Goal: Task Accomplishment & Management: Complete application form

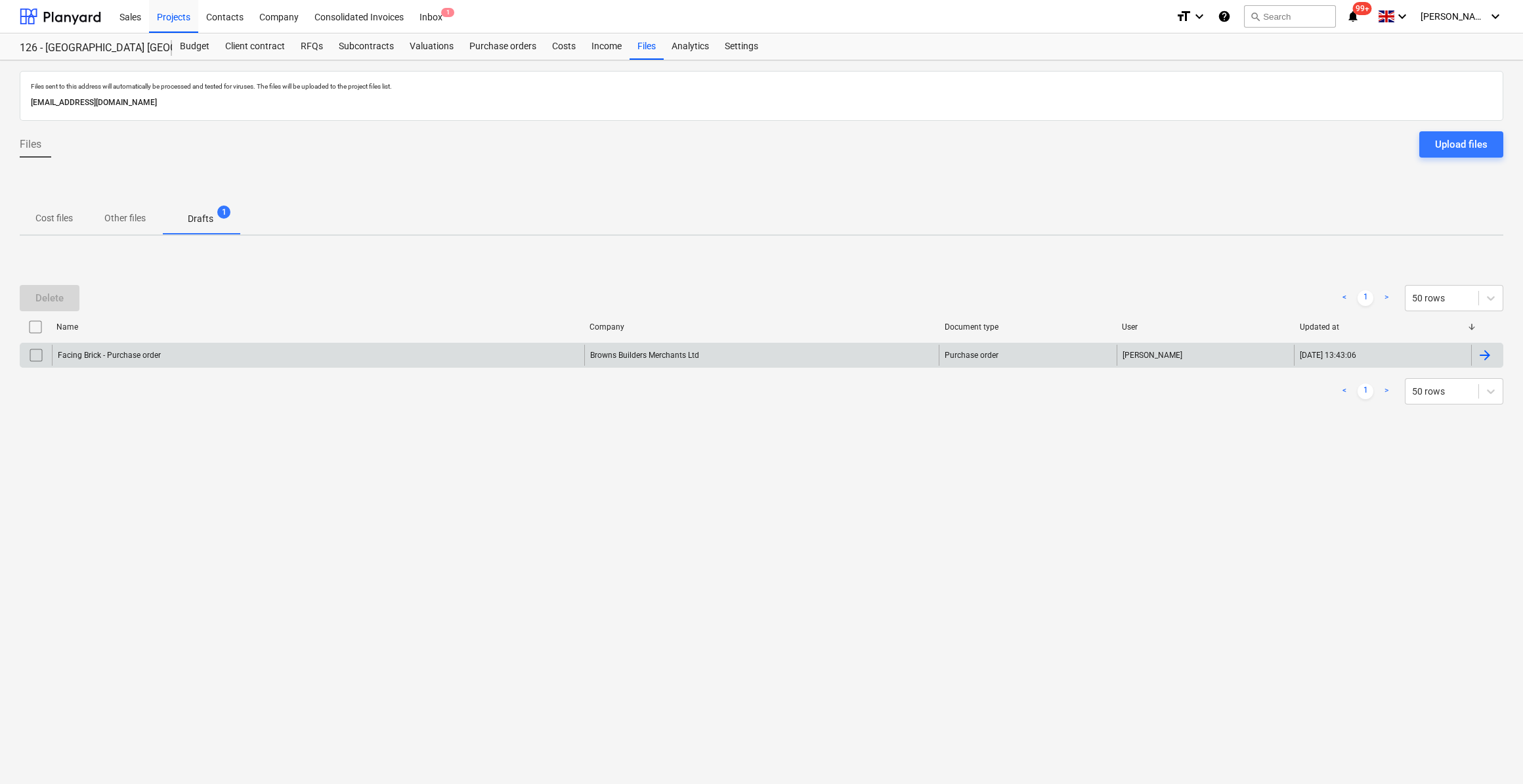
click at [685, 358] on div "Browns Builders Merchants Ltd" at bounding box center [761, 355] width 355 height 21
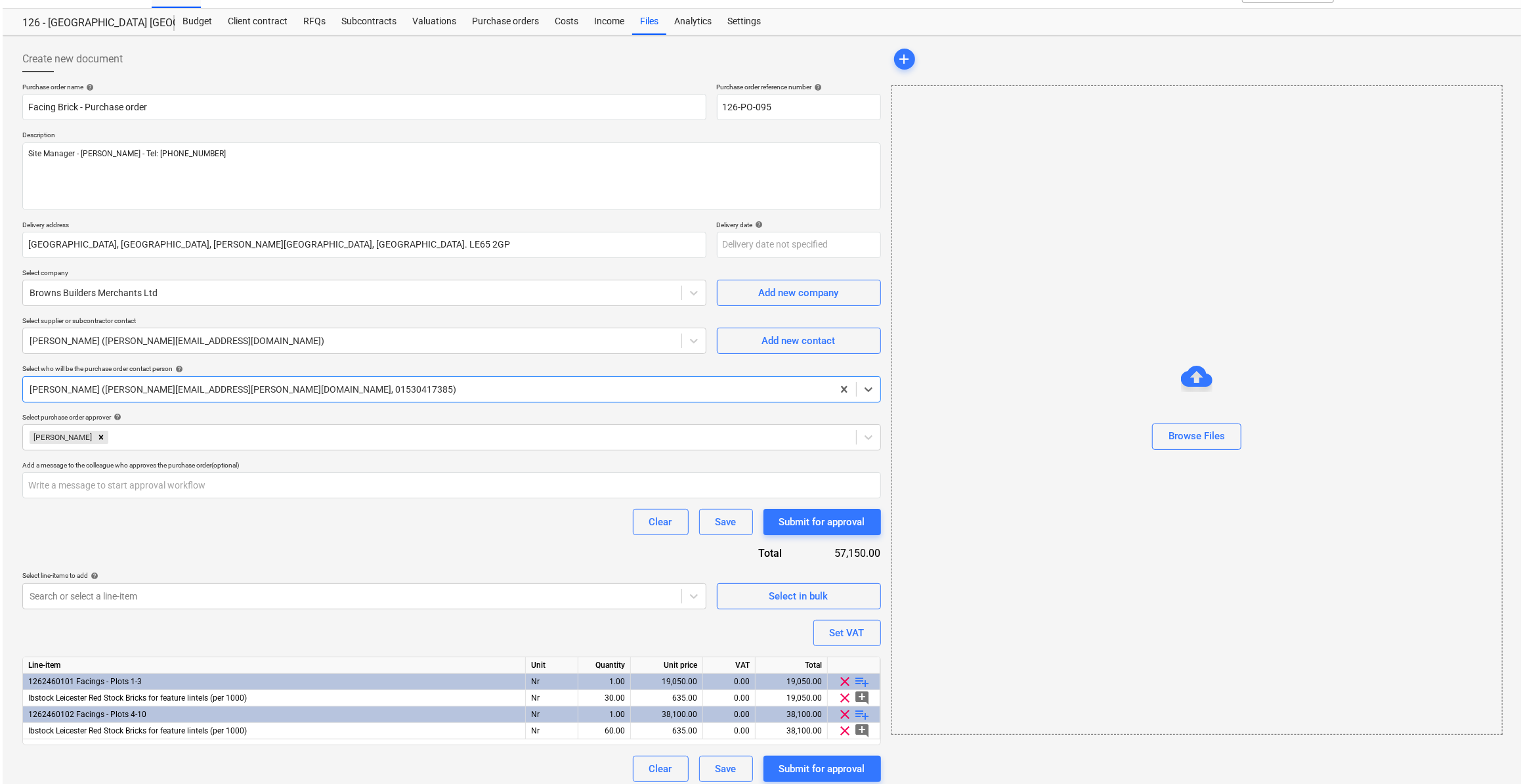
scroll to position [32, 0]
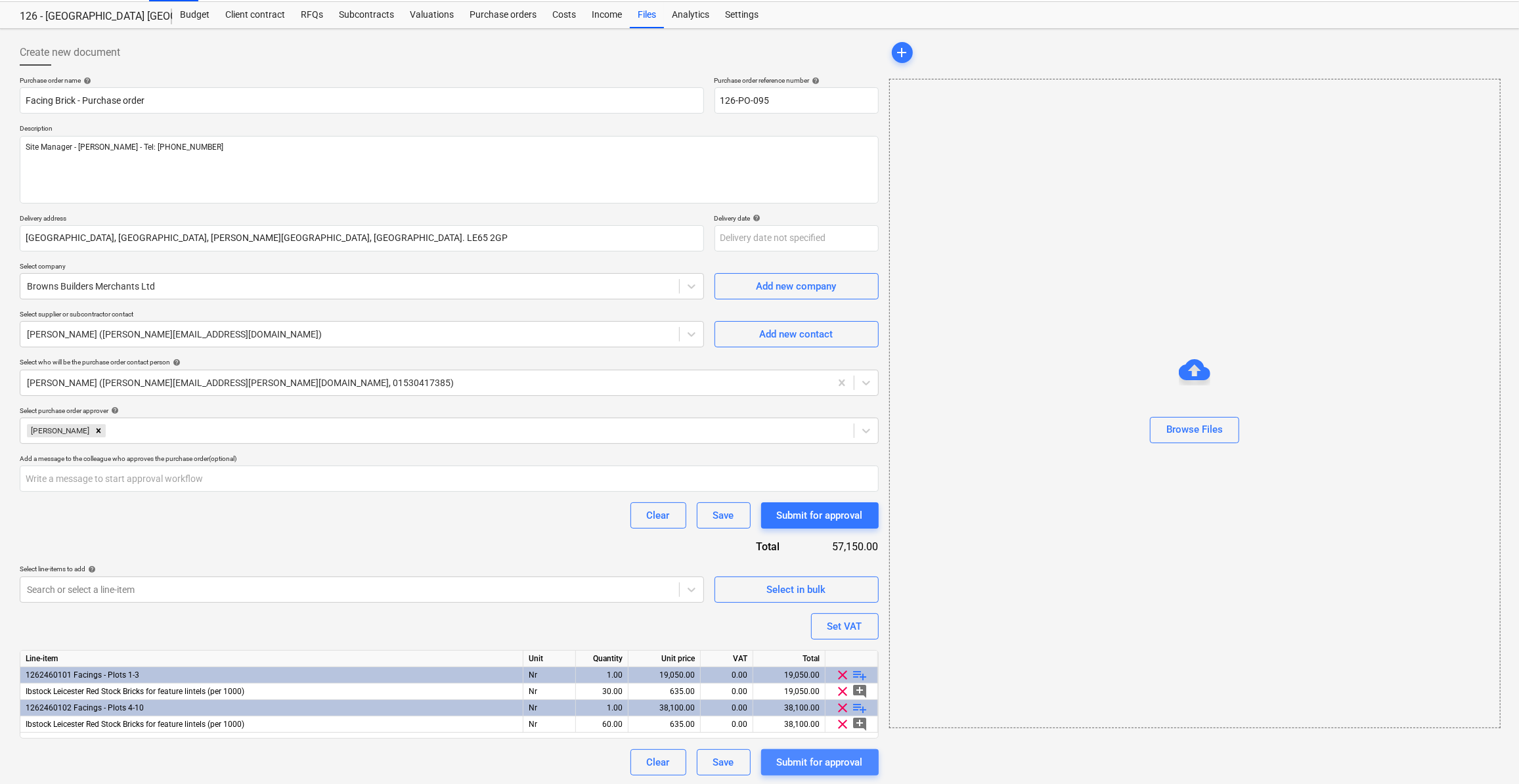
click at [821, 759] on div "Submit for approval" at bounding box center [819, 762] width 86 height 17
type textarea "x"
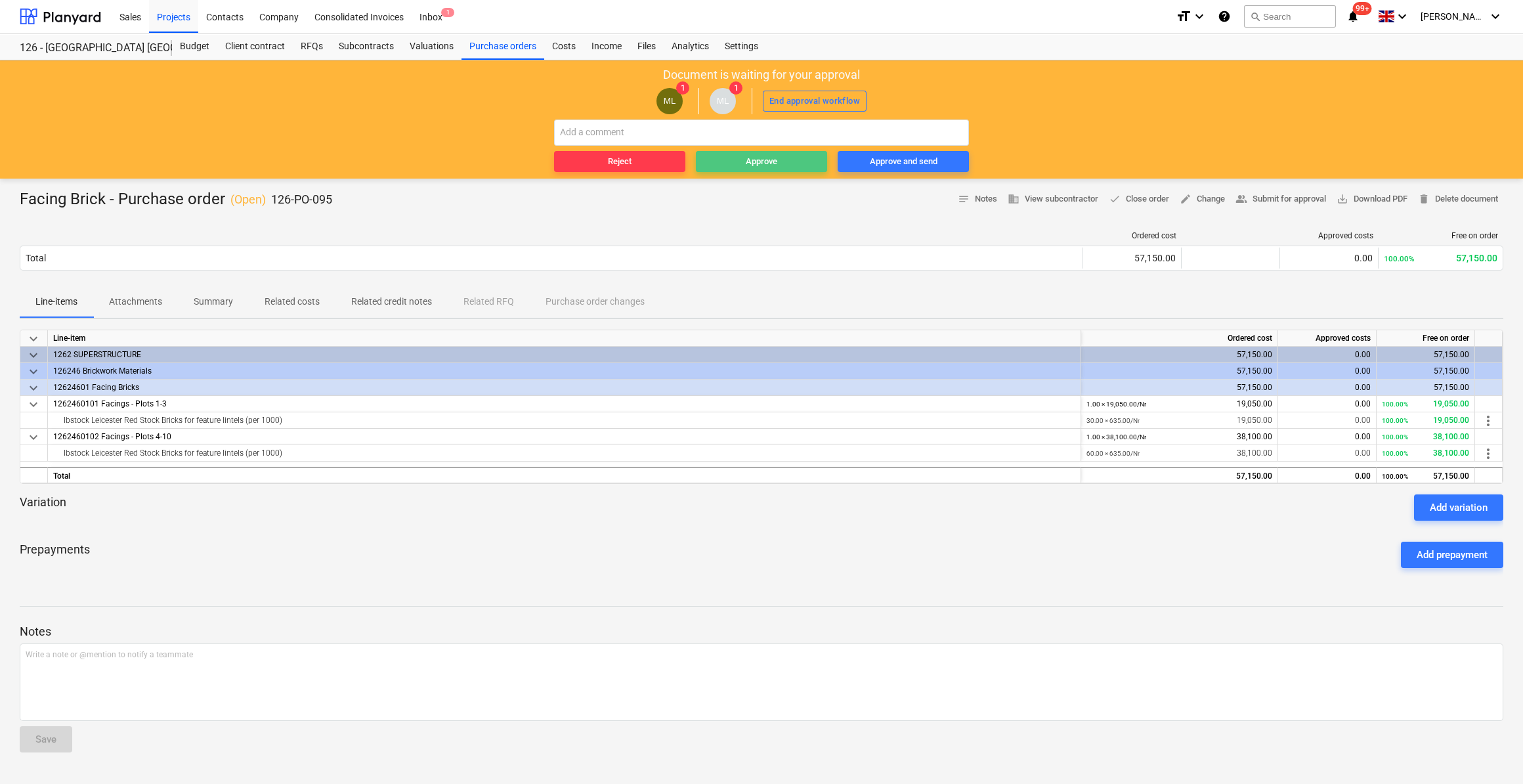
click at [756, 156] on div "Approve" at bounding box center [761, 162] width 32 height 15
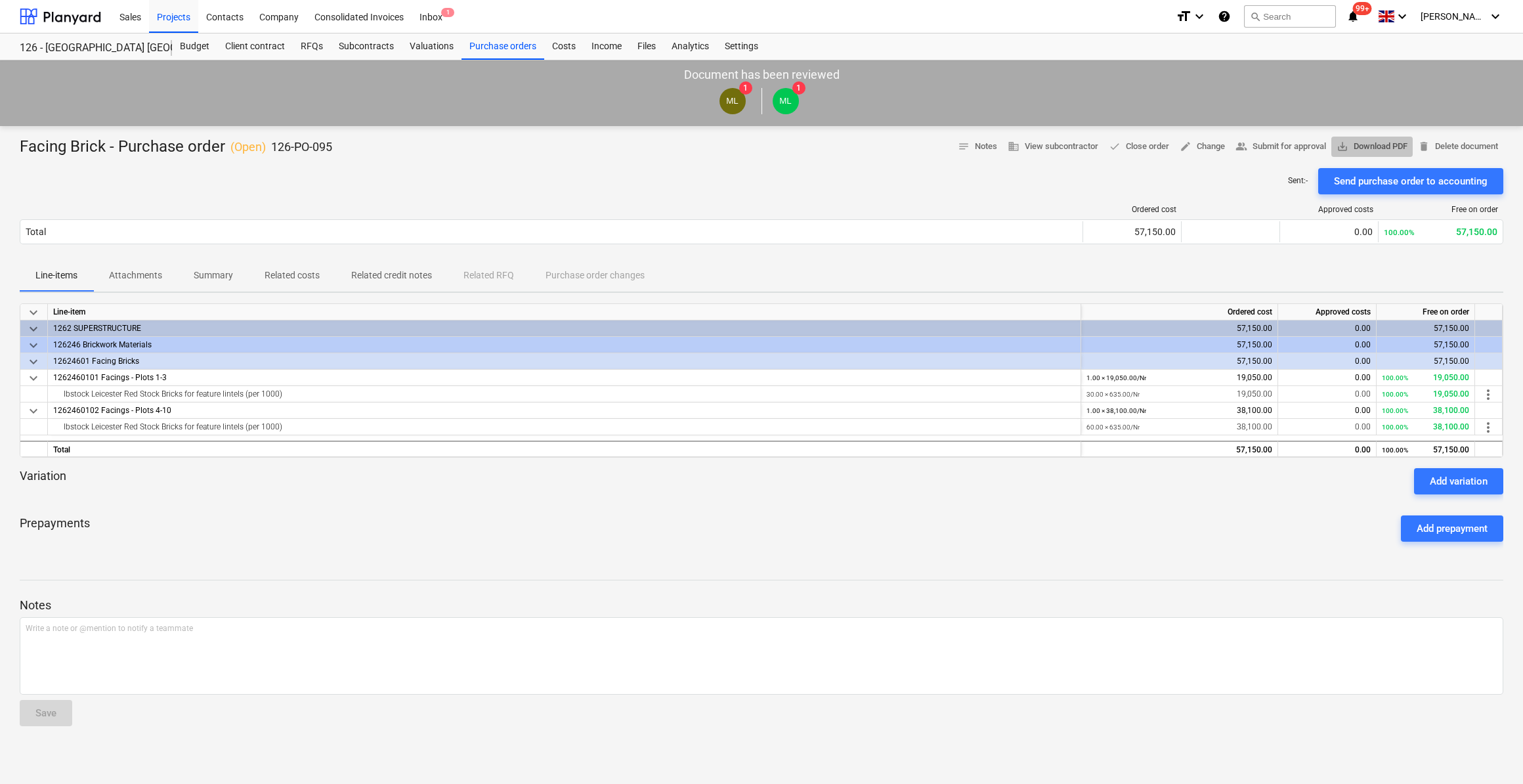
click at [1378, 144] on span "save_alt Download PDF" at bounding box center [1372, 147] width 71 height 15
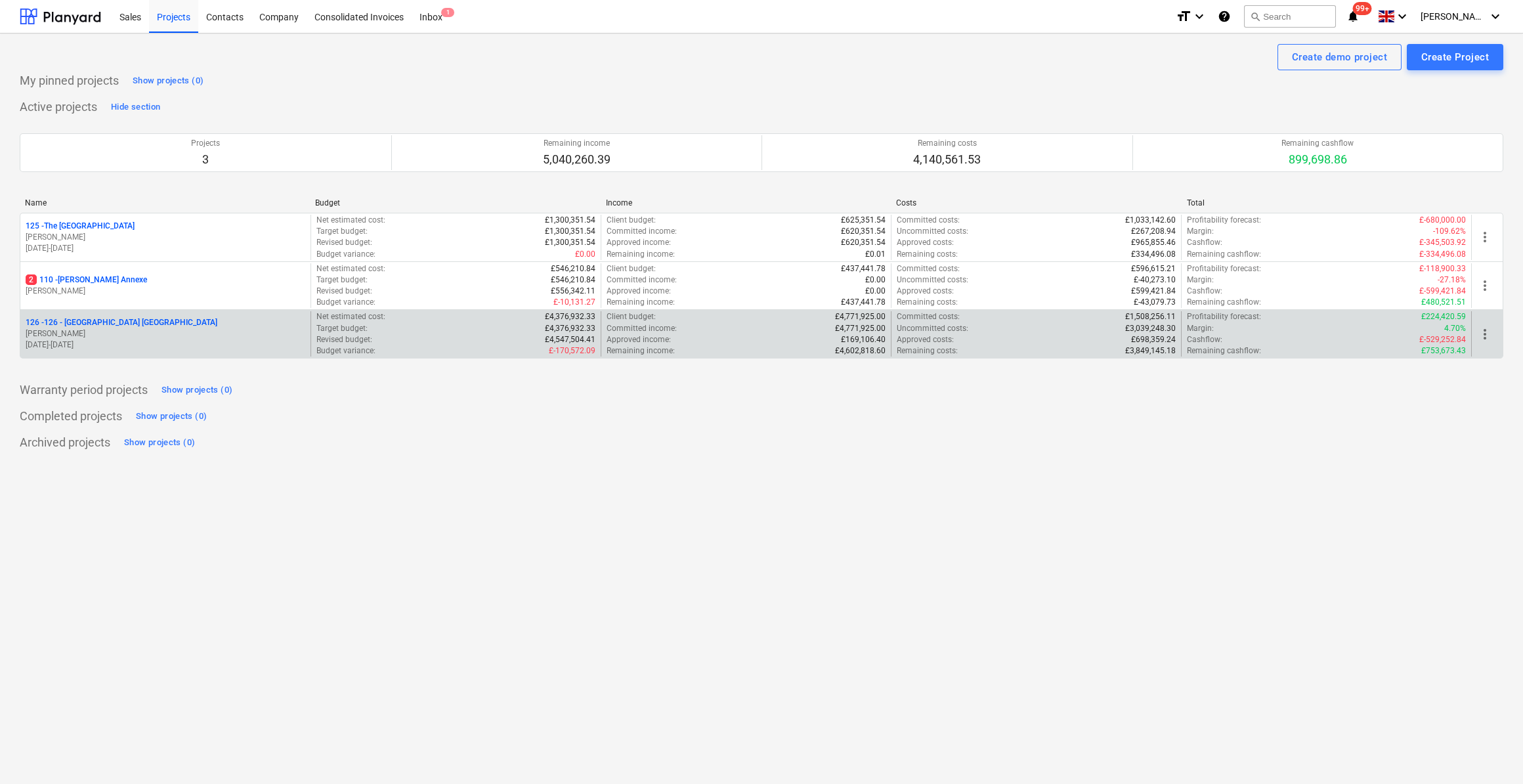
click at [111, 324] on p "126 - 126 - [GEOGRAPHIC_DATA] [GEOGRAPHIC_DATA]" at bounding box center [122, 322] width 192 height 11
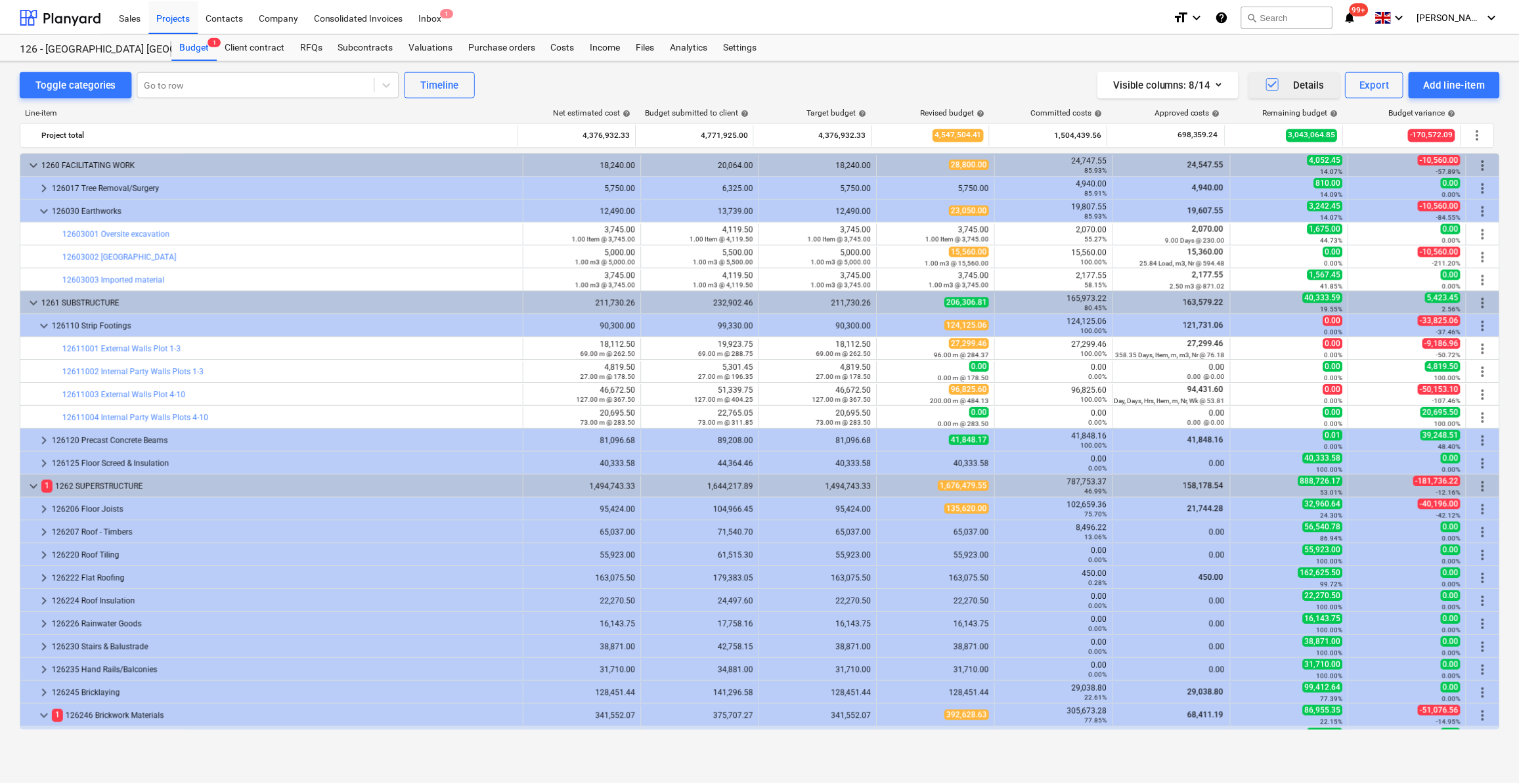
scroll to position [477, 0]
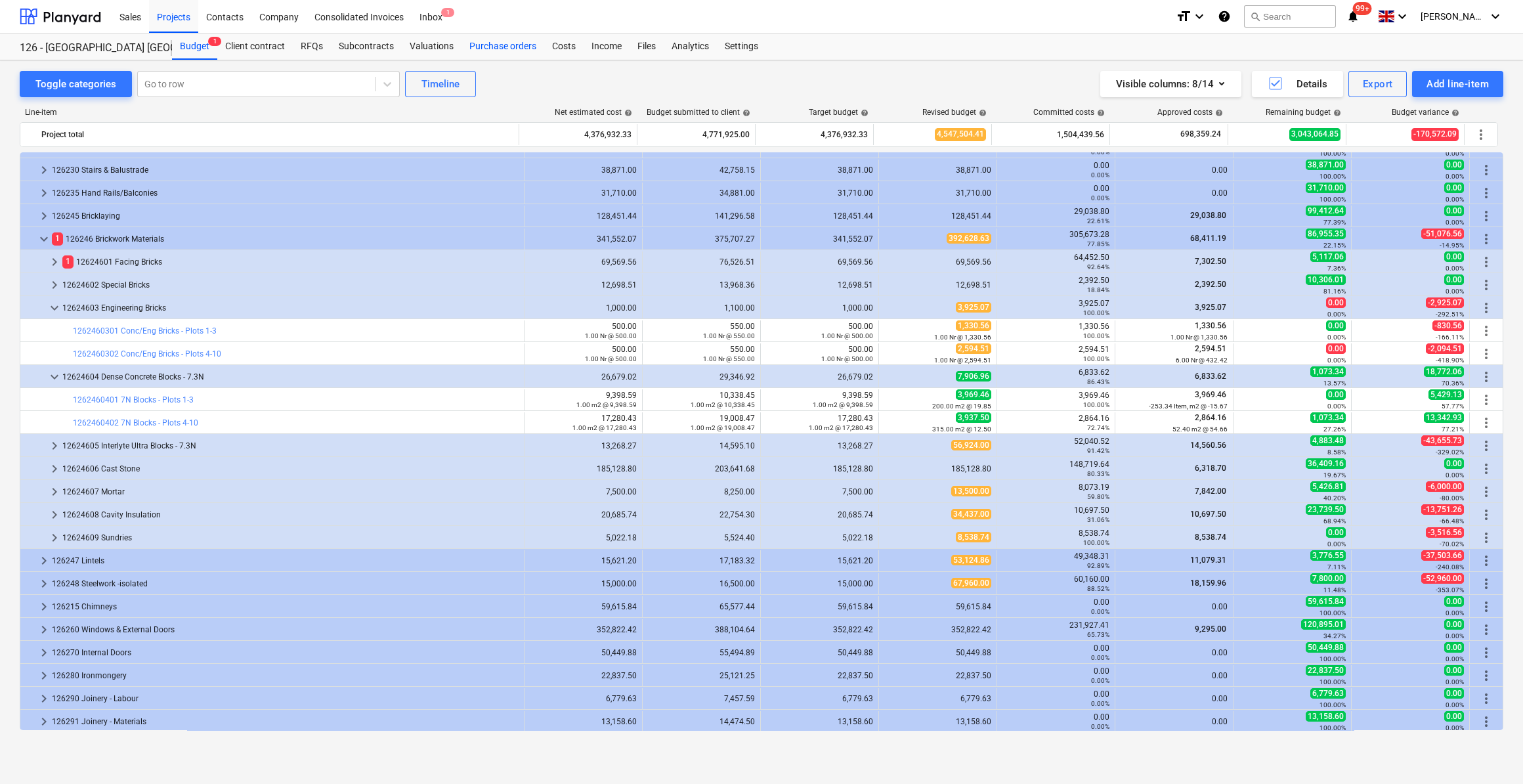
click at [504, 51] on div "Purchase orders" at bounding box center [503, 47] width 82 height 26
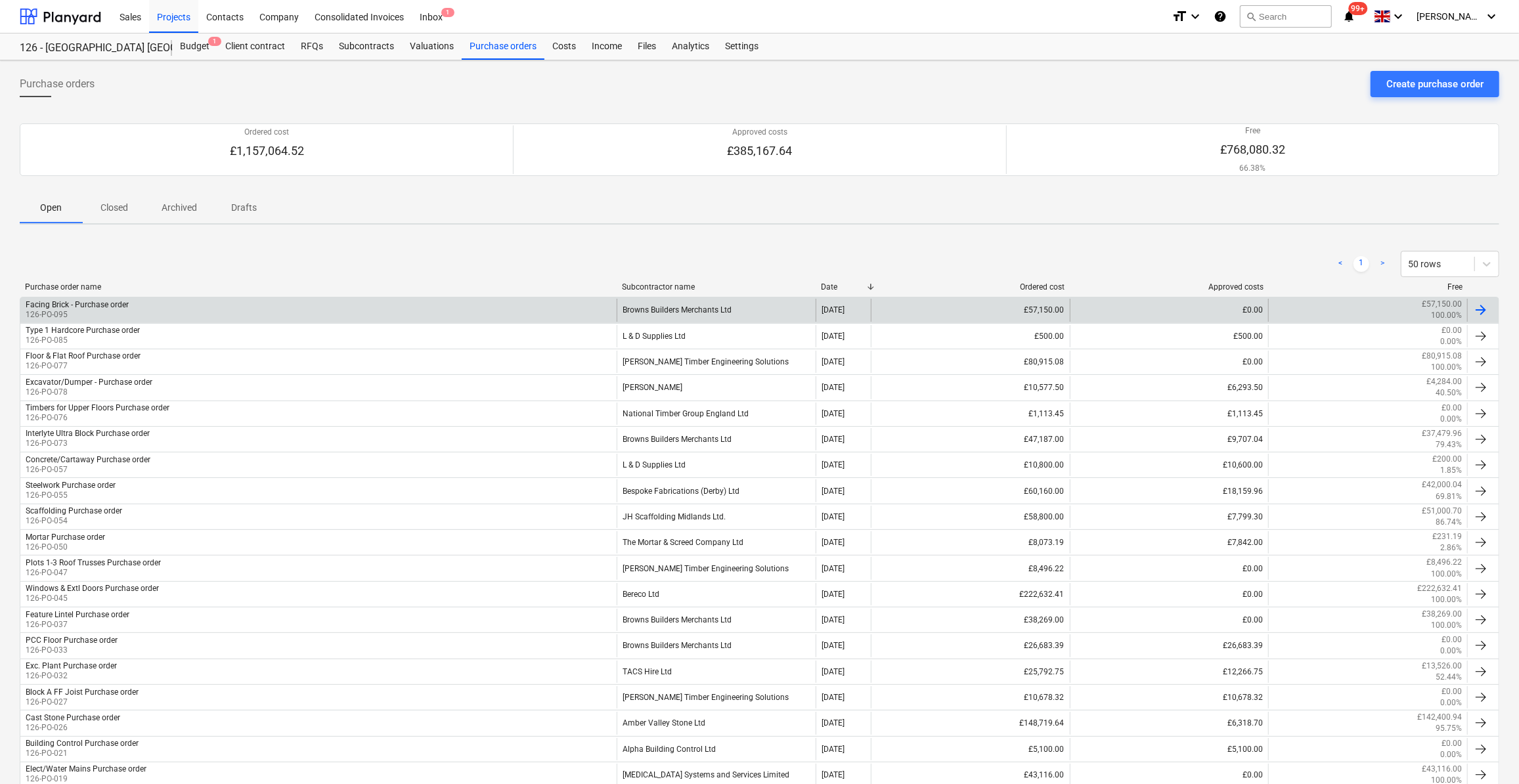
click at [724, 314] on div "Browns Builders Merchants Ltd" at bounding box center [716, 310] width 199 height 22
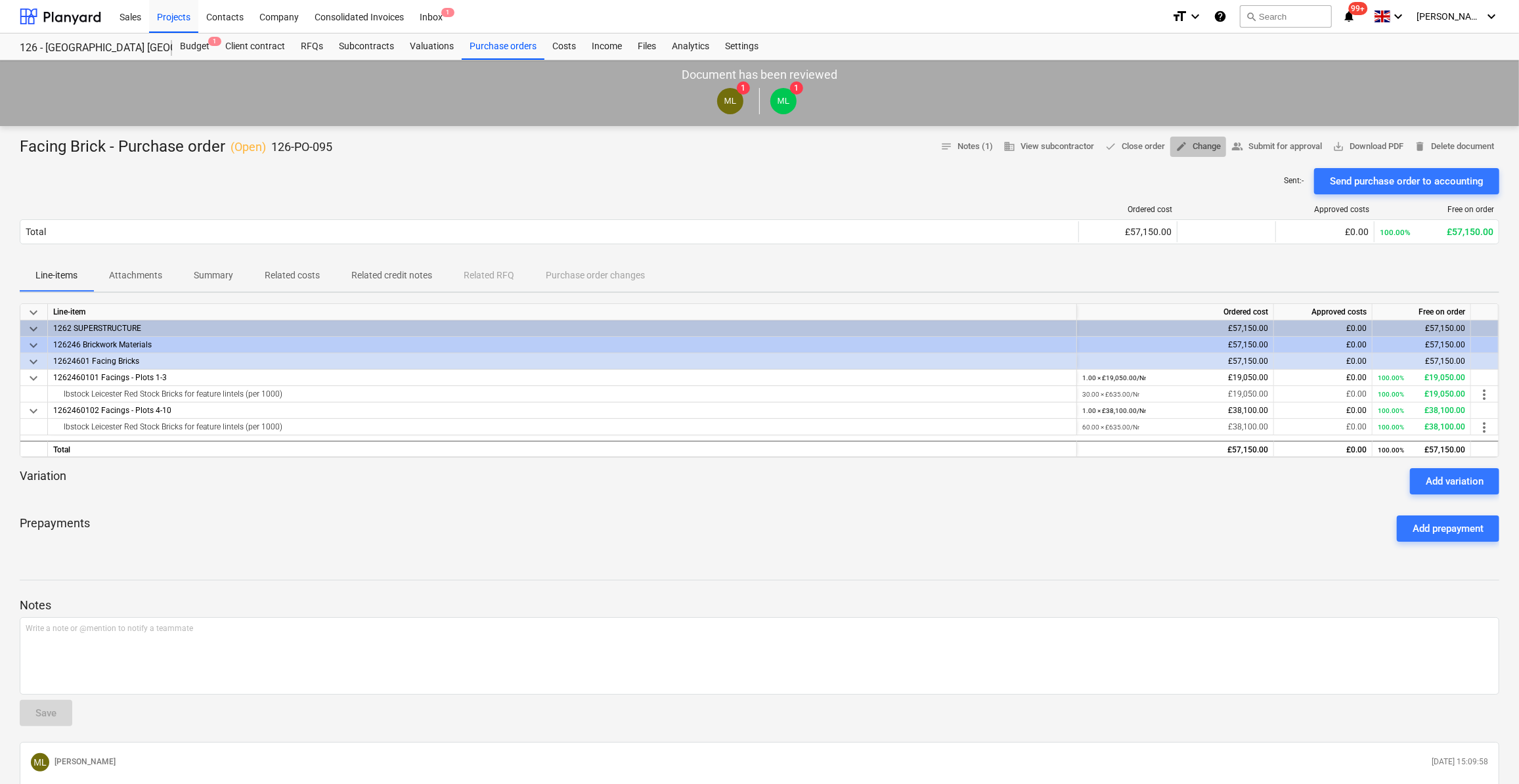
click at [1197, 147] on span "edit Change" at bounding box center [1198, 147] width 45 height 15
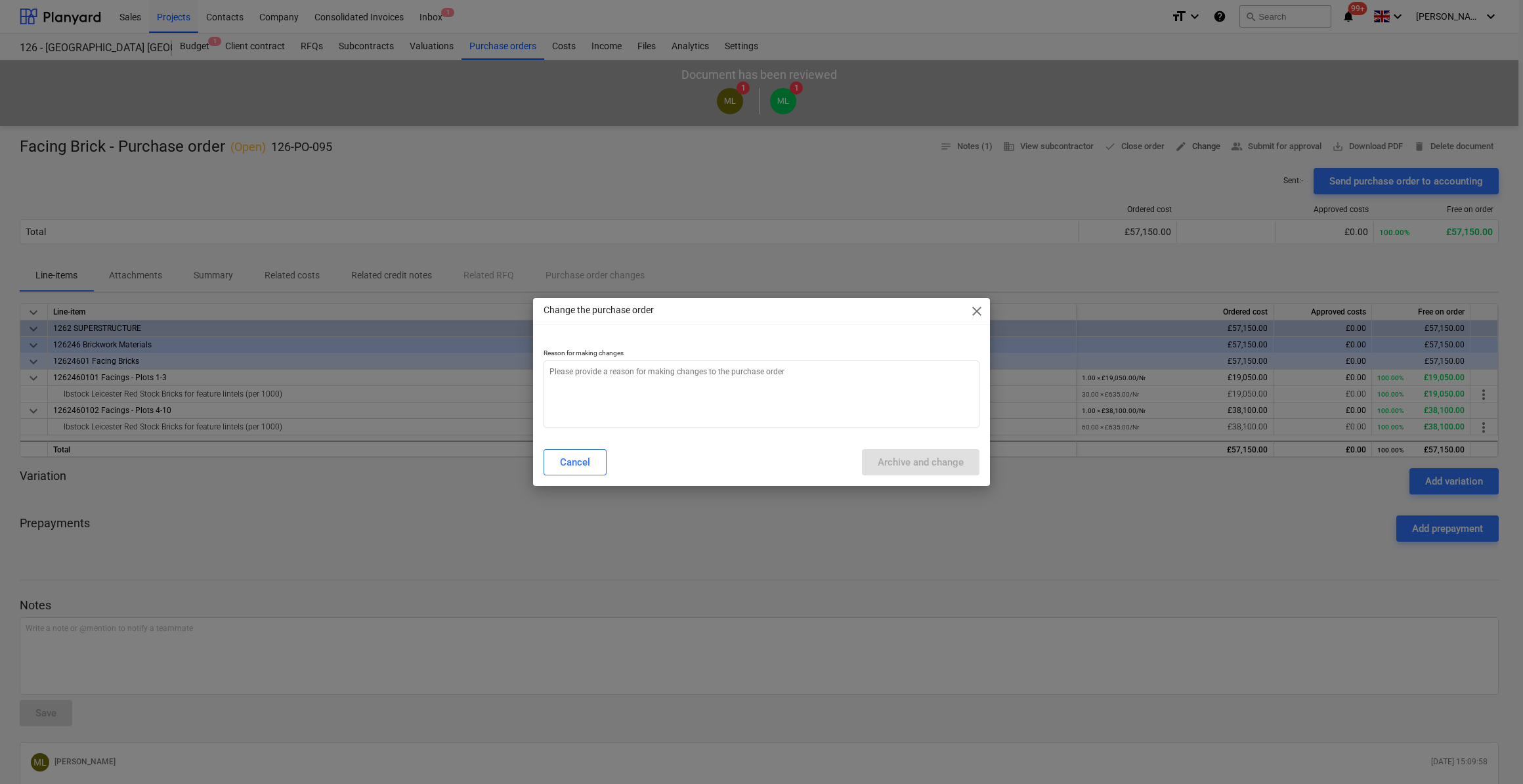
type textarea "x"
click at [583, 374] on textarea at bounding box center [761, 394] width 436 height 68
type textarea "A"
type textarea "x"
type textarea "Ad"
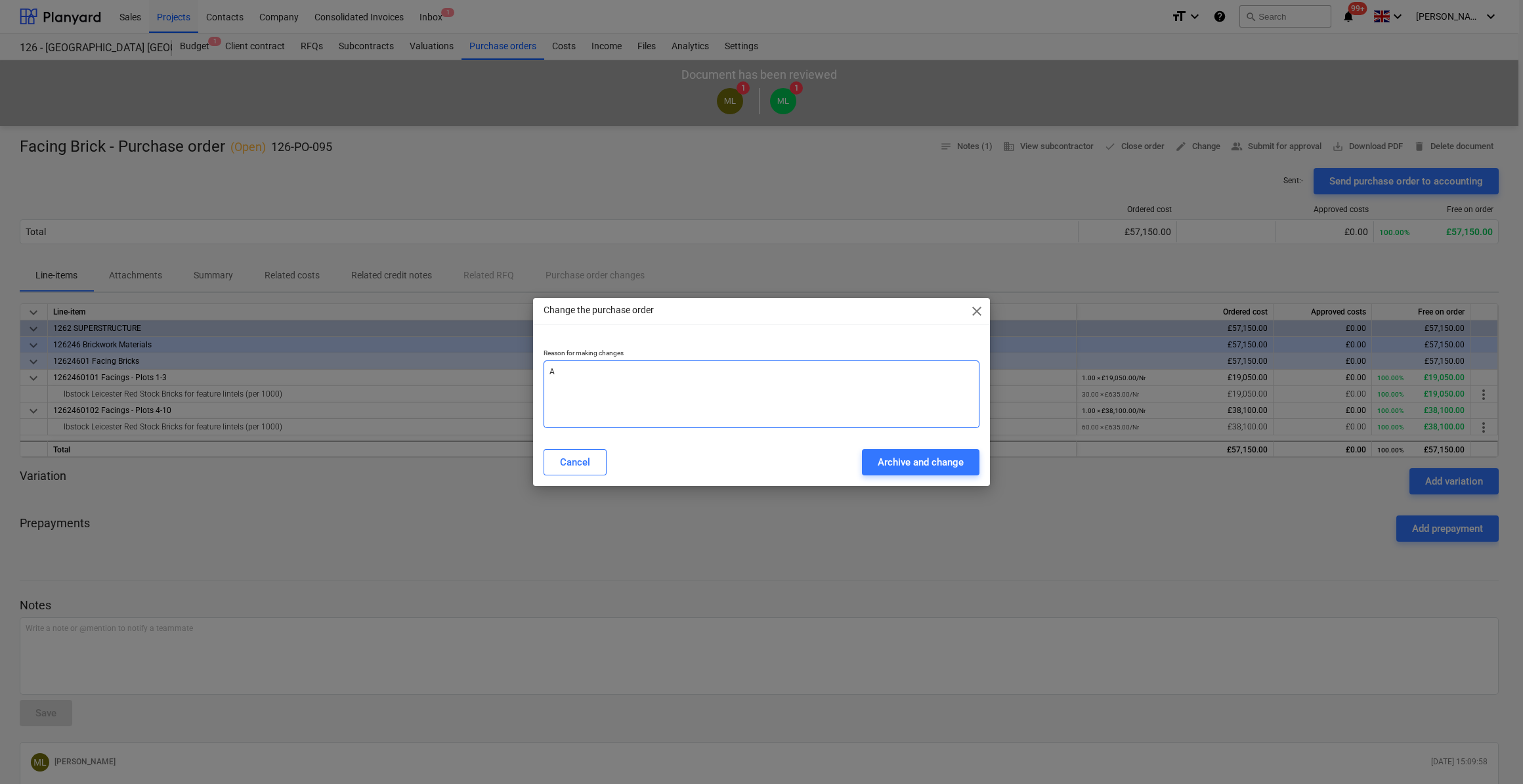
type textarea "x"
type textarea "Add"
type textarea "x"
type textarea "Add"
type textarea "x"
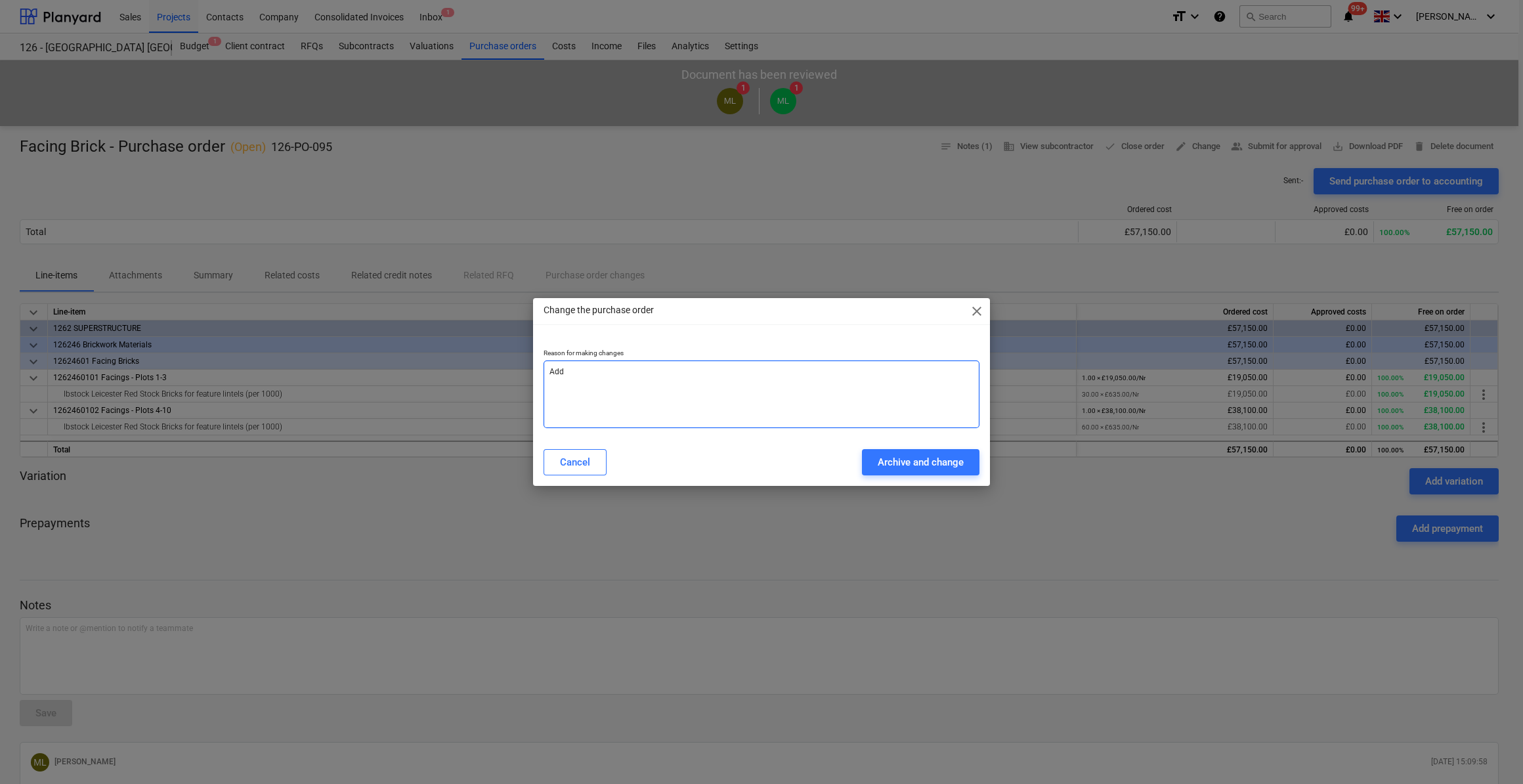
type textarea "Add V"
type textarea "x"
type textarea "Add VA"
type textarea "x"
type textarea "Add VAT"
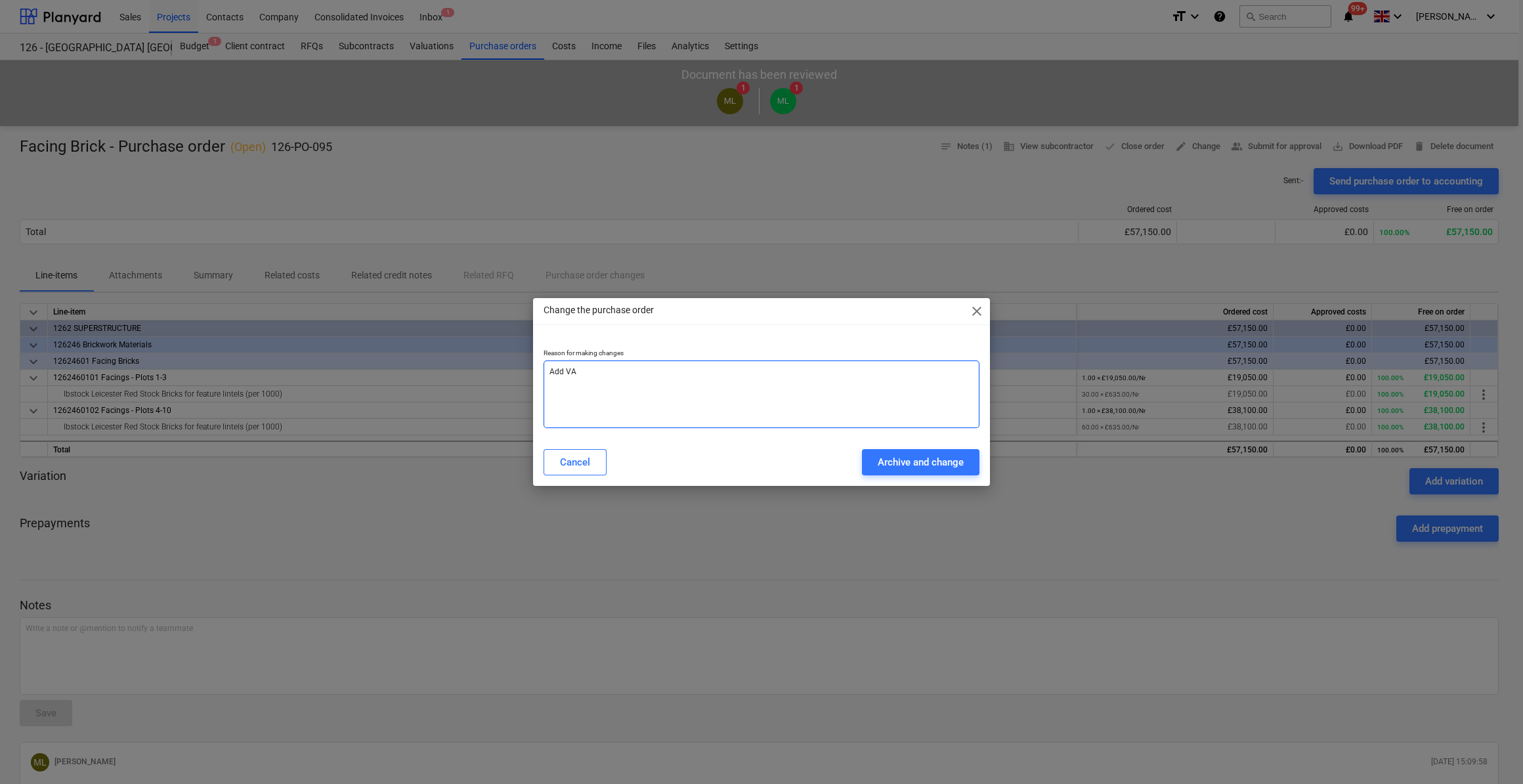
type textarea "x"
type textarea "Add VAT"
click at [920, 458] on div "Archive and change" at bounding box center [921, 462] width 86 height 17
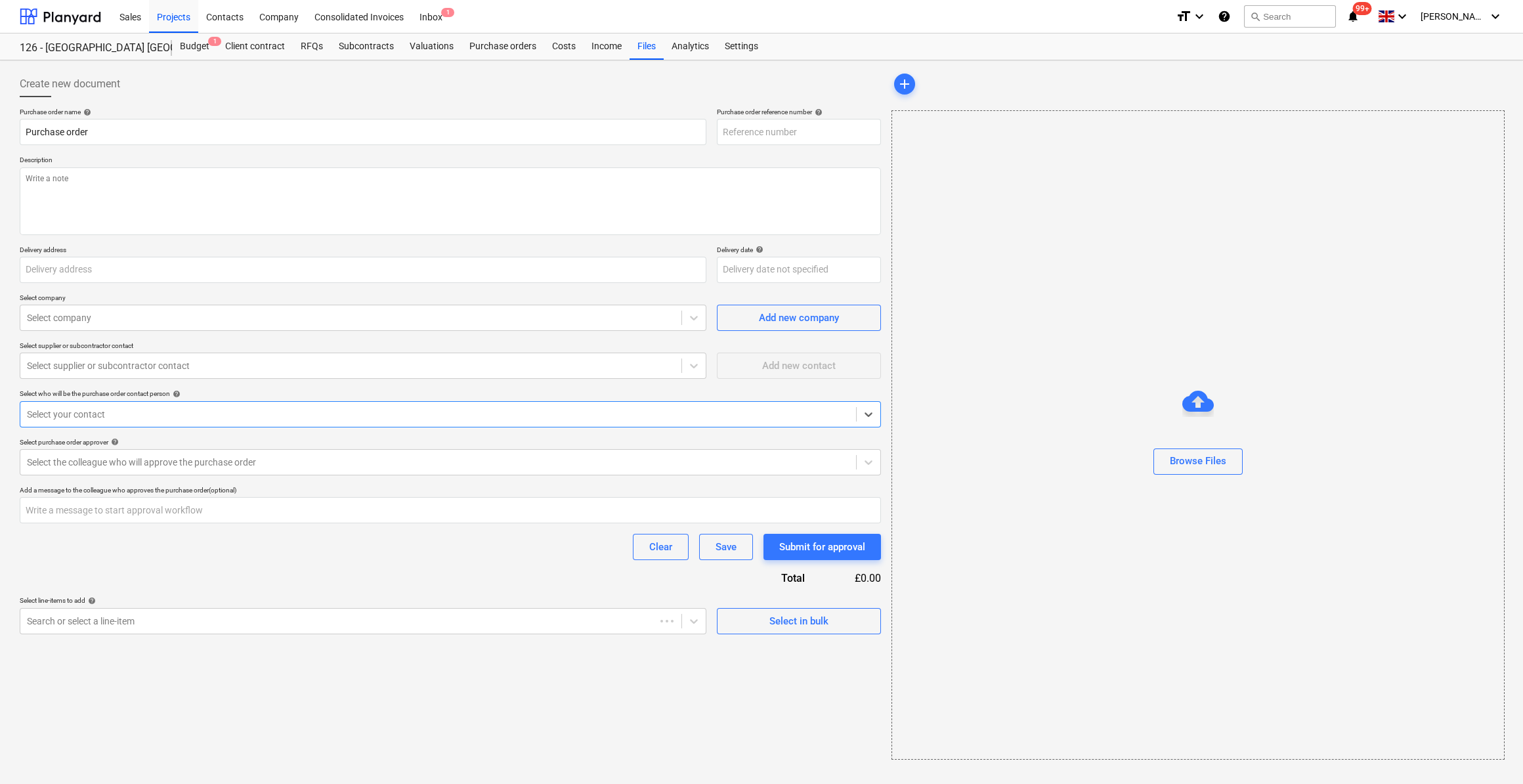
type textarea "x"
type input "Facing Brick - Purchase order"
type input "126-PO-095"
type textarea "Site Manager - [PERSON_NAME] - Tel: [PHONE_NUMBER]"
type input "[GEOGRAPHIC_DATA], [GEOGRAPHIC_DATA], [PERSON_NAME][GEOGRAPHIC_DATA], [GEOGRAPH…"
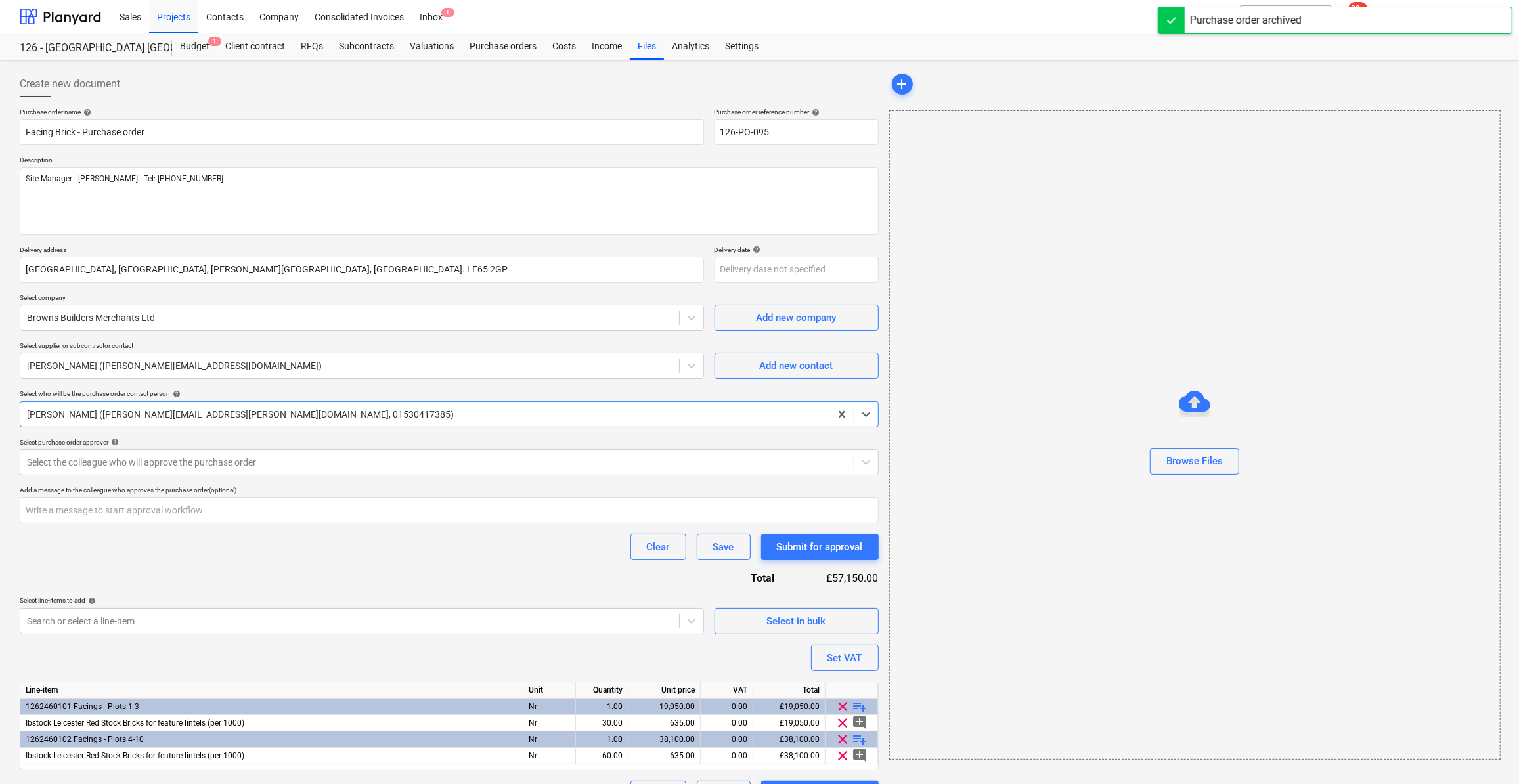
type textarea "x"
click at [839, 661] on div "Set VAT" at bounding box center [844, 658] width 34 height 17
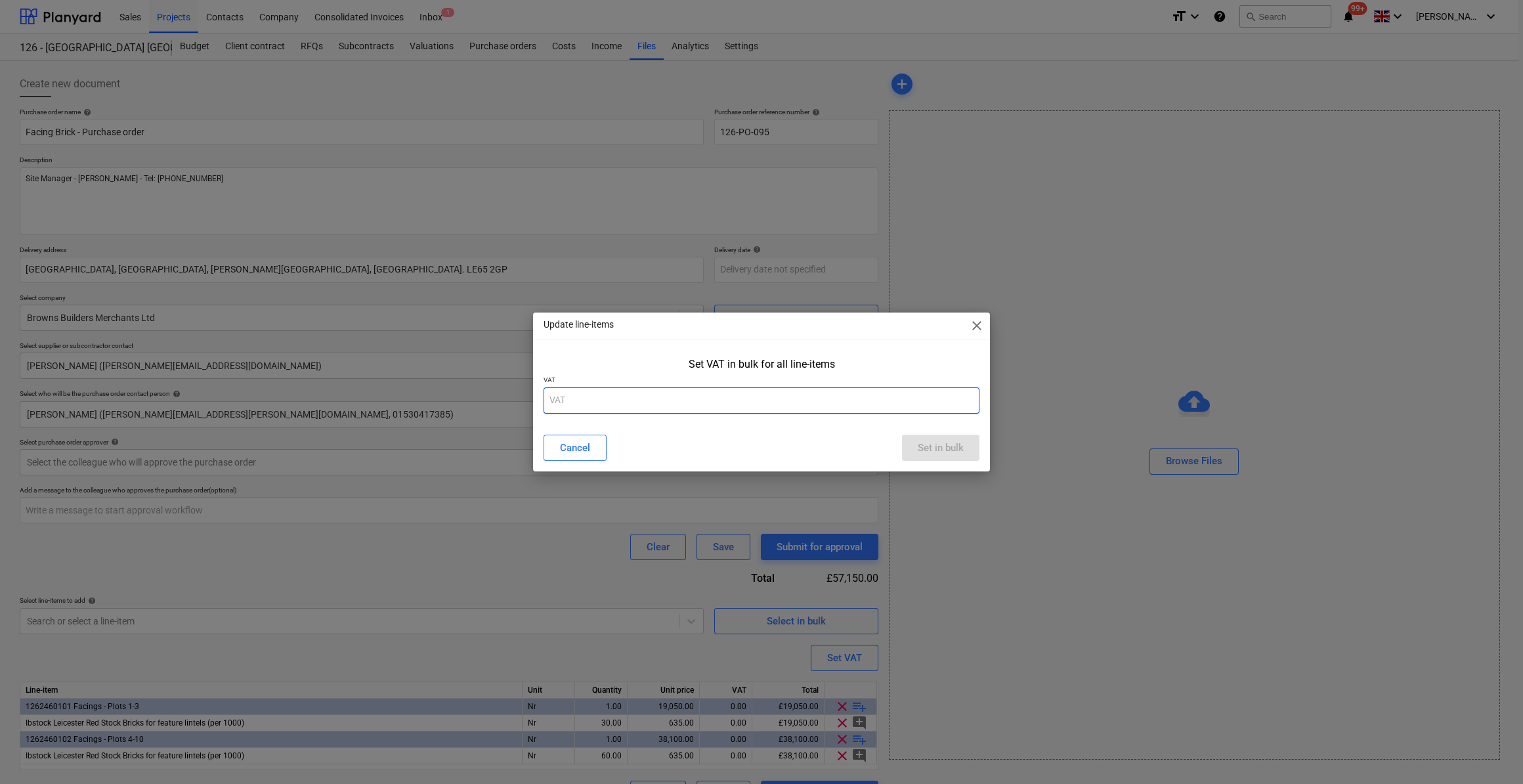
click at [573, 398] on input "text" at bounding box center [761, 400] width 436 height 26
type input "20"
click at [920, 455] on div "Set in bulk" at bounding box center [941, 447] width 46 height 17
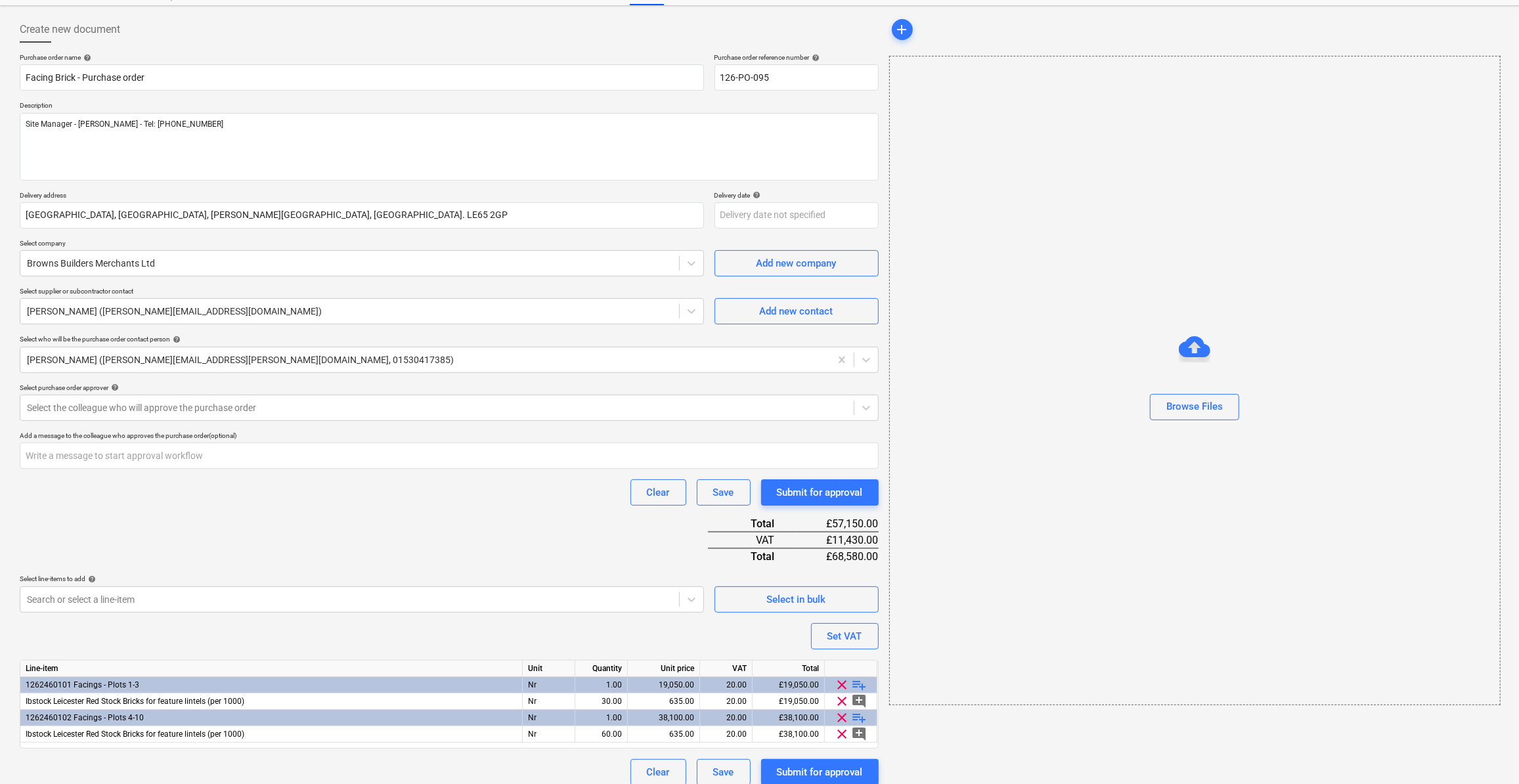
scroll to position [65, 0]
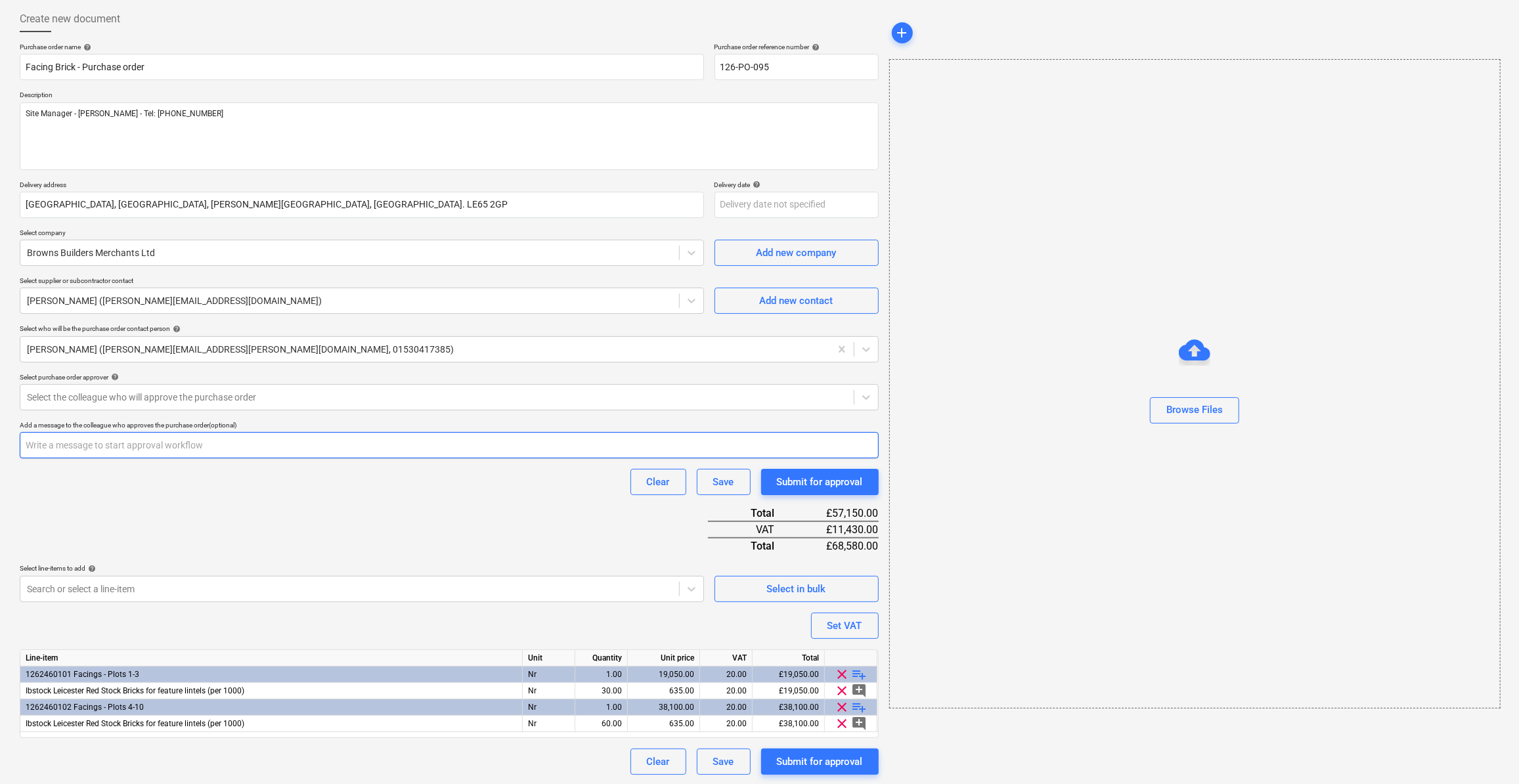
click at [44, 447] on input "text" at bounding box center [449, 445] width 859 height 26
click at [101, 391] on div at bounding box center [437, 397] width 820 height 13
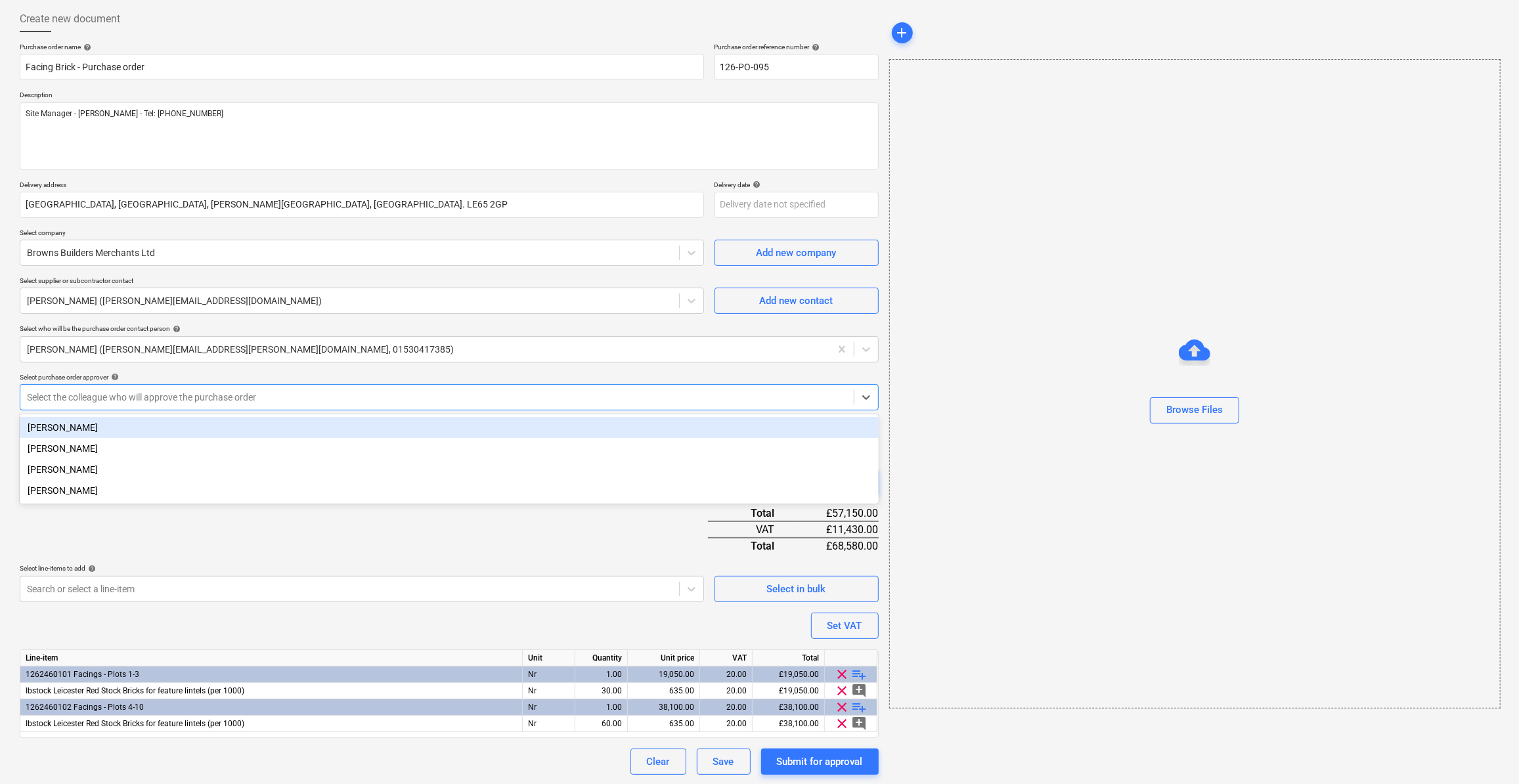
click at [61, 431] on div "[PERSON_NAME]" at bounding box center [449, 427] width 859 height 21
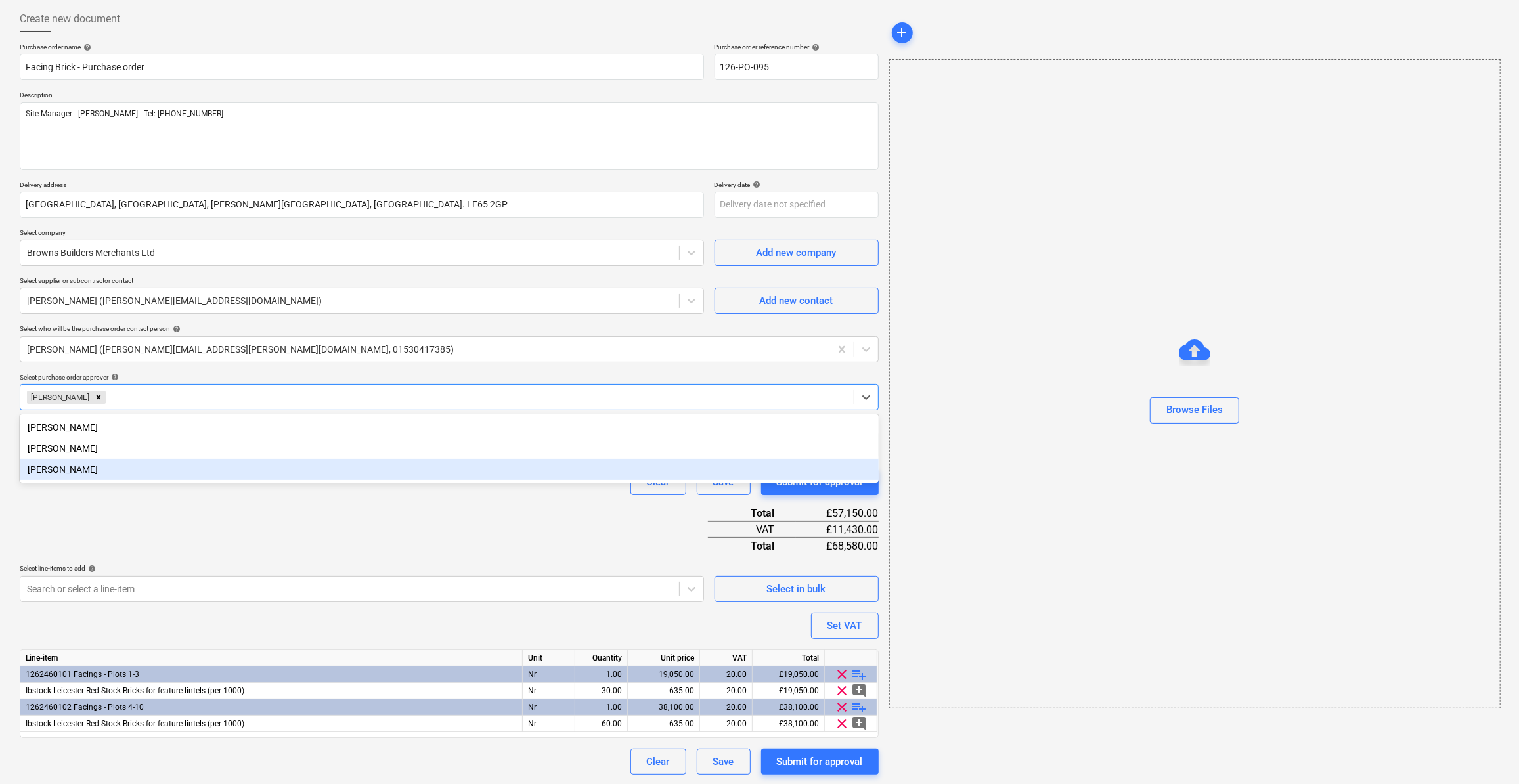
click at [509, 500] on div "Purchase order name help Facing Brick - Purchase order Purchase order reference…" at bounding box center [449, 408] width 859 height 732
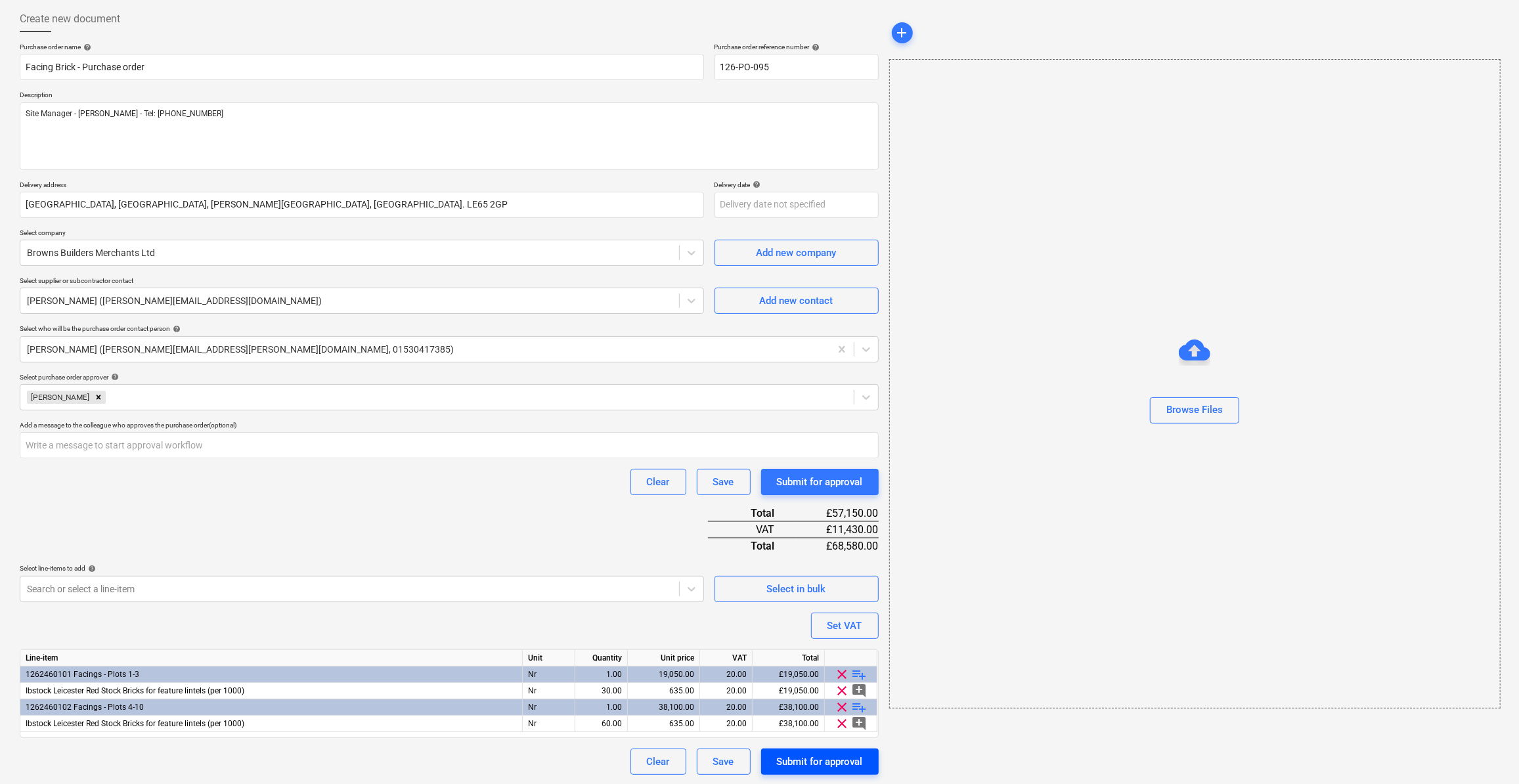
click at [809, 760] on div "Submit for approval" at bounding box center [819, 761] width 86 height 17
type textarea "x"
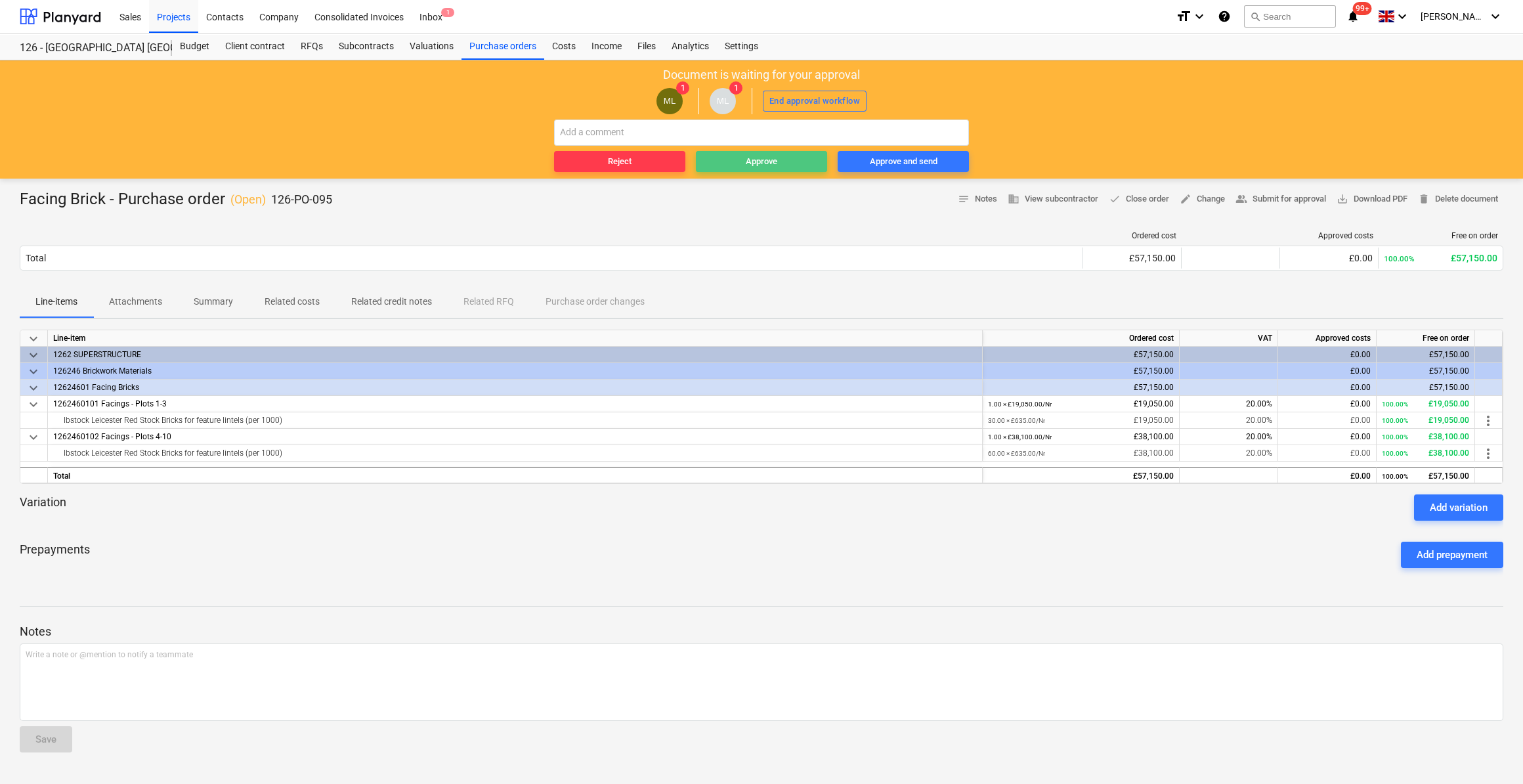
click at [763, 160] on div "Approve" at bounding box center [761, 162] width 32 height 15
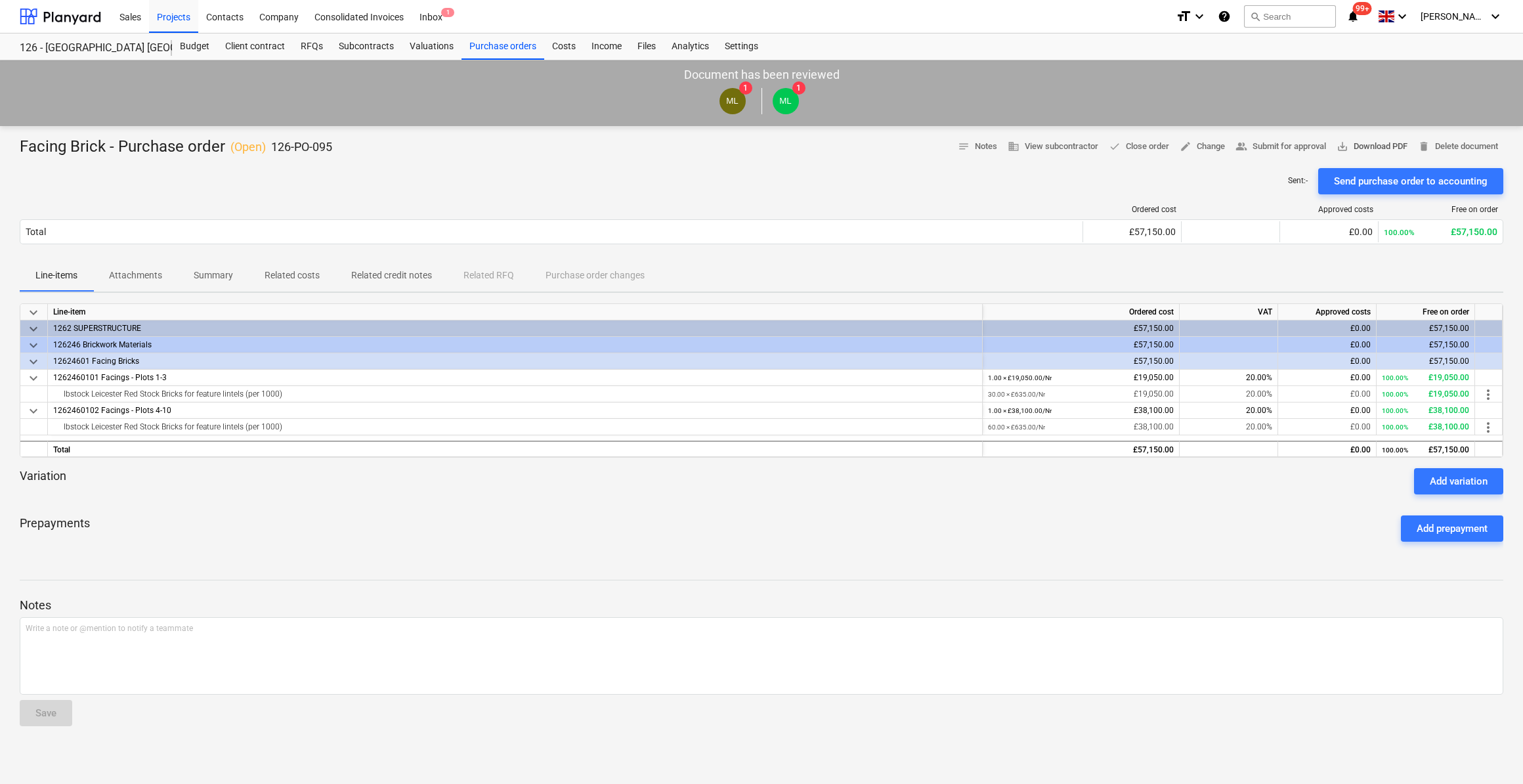
click at [1366, 143] on span "save_alt Download PDF" at bounding box center [1372, 147] width 71 height 15
click at [1073, 487] on div "Variation Add variation" at bounding box center [761, 481] width 1484 height 26
